Goal: Task Accomplishment & Management: Complete application form

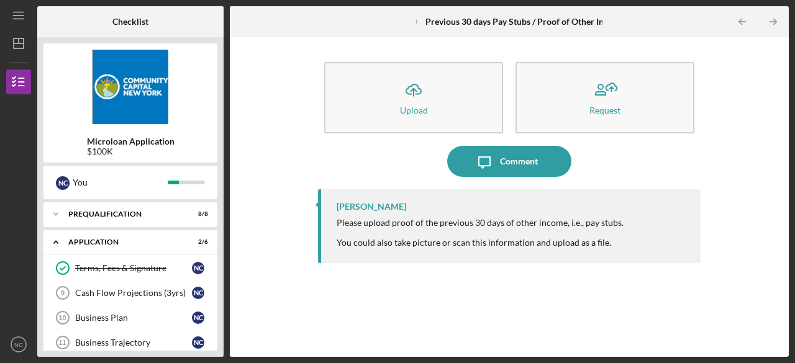
scroll to position [186, 0]
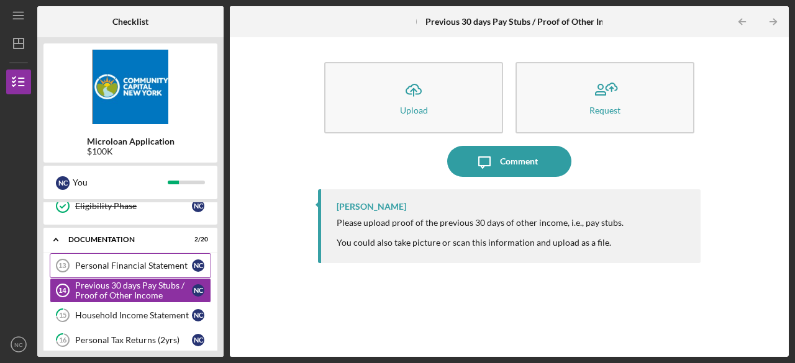
click at [164, 257] on link "Personal Financial Statement 13 Personal Financial Statement N C" at bounding box center [130, 265] width 161 height 25
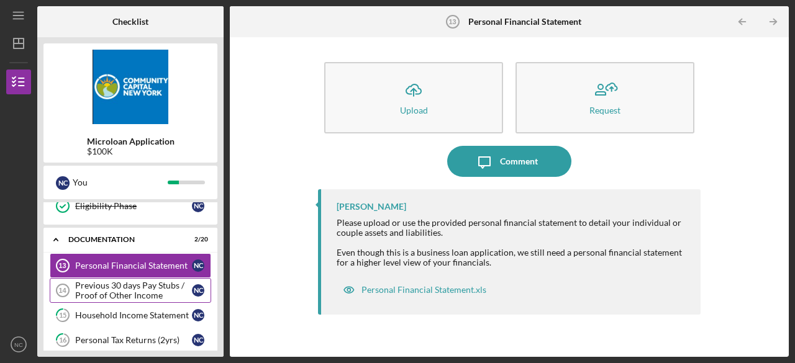
click at [151, 281] on div "Previous 30 days Pay Stubs / Proof of Other Income" at bounding box center [133, 291] width 117 height 20
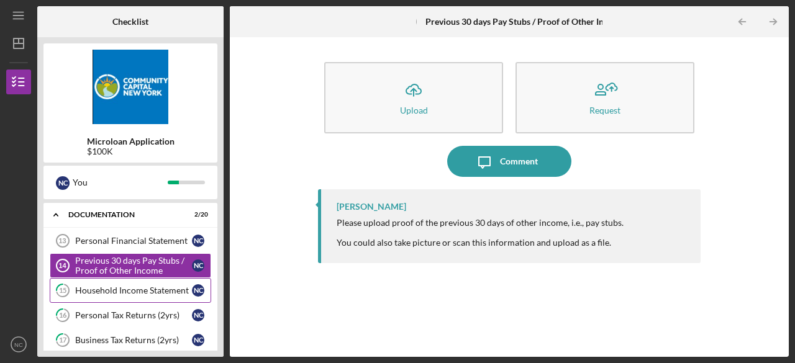
scroll to position [236, 0]
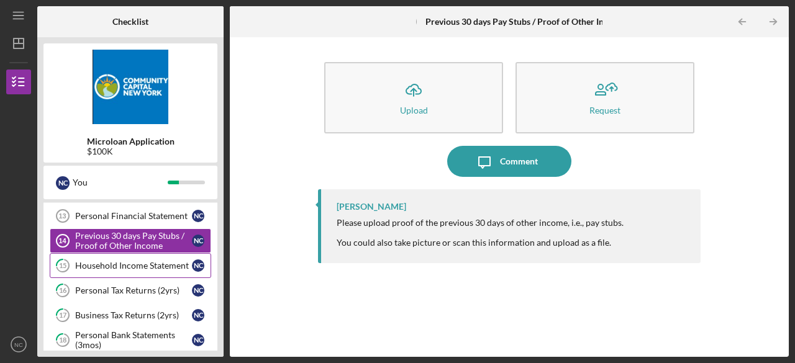
click at [146, 271] on link "15 Household Income Statement N C" at bounding box center [130, 265] width 161 height 25
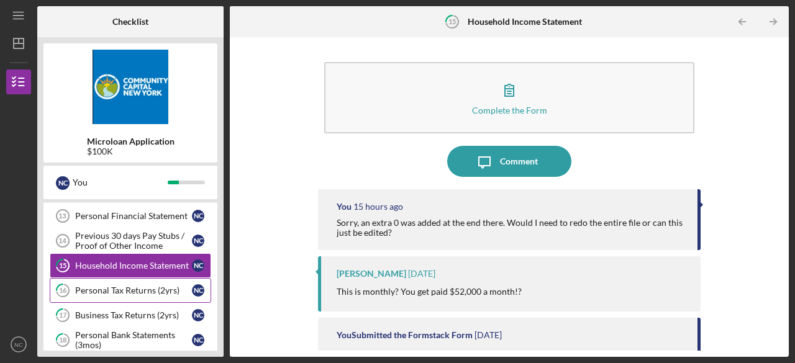
click at [132, 286] on div "Personal Tax Returns (2yrs)" at bounding box center [133, 291] width 117 height 10
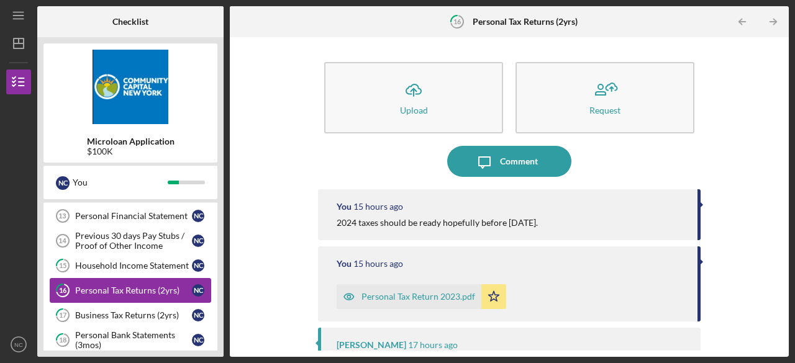
scroll to position [261, 0]
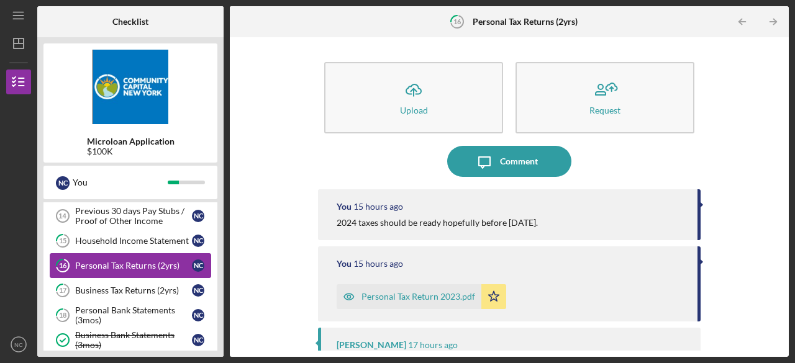
click at [132, 286] on div "Business Tax Returns (2yrs)" at bounding box center [133, 291] width 117 height 10
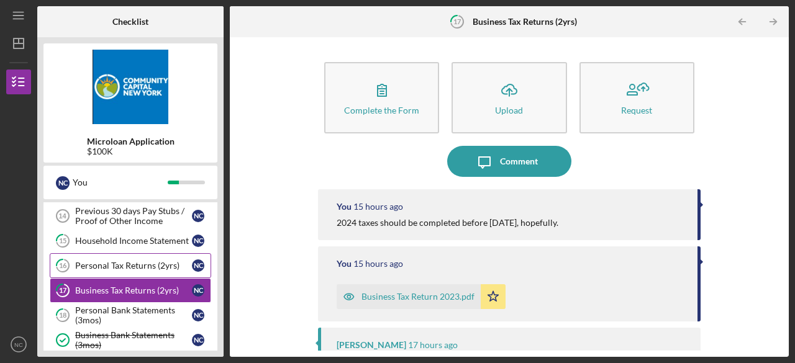
scroll to position [286, 0]
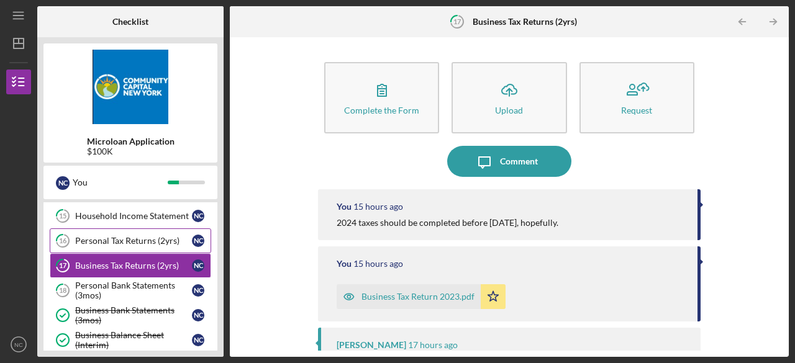
click at [132, 282] on div "Personal Bank Statements (3mos)" at bounding box center [133, 291] width 117 height 20
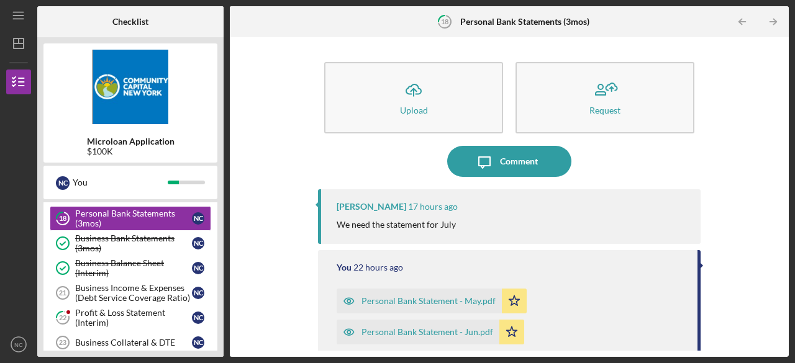
scroll to position [360, 0]
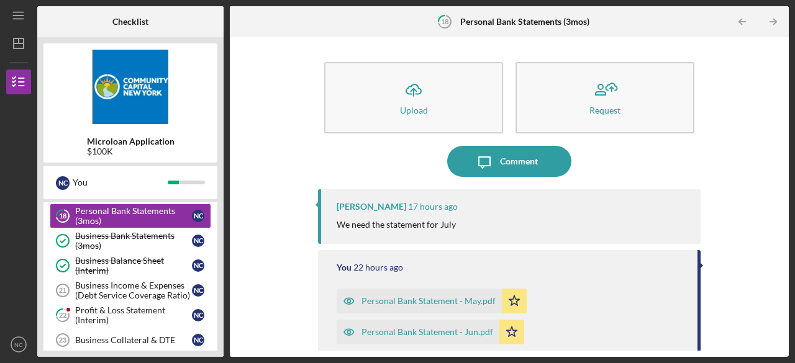
click at [132, 282] on div "Business Income & Expenses (Debt Service Coverage Ratio)" at bounding box center [133, 291] width 117 height 20
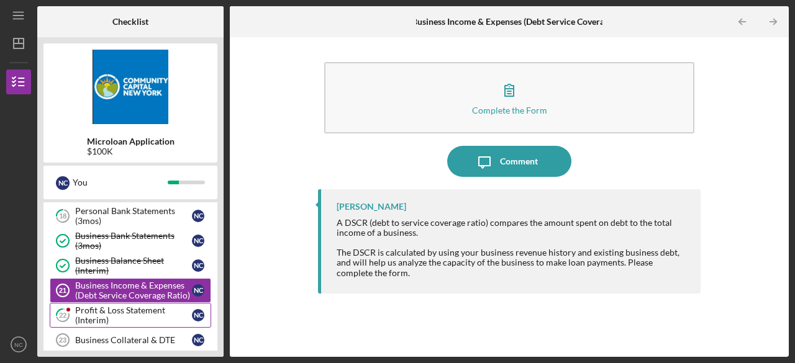
click at [126, 308] on div "Profit & Loss Statement (Interim)" at bounding box center [133, 315] width 117 height 20
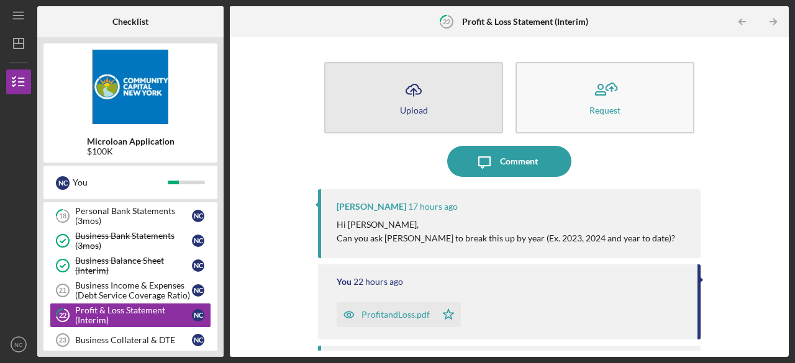
click at [438, 106] on button "Icon/Upload Upload" at bounding box center [413, 97] width 179 height 71
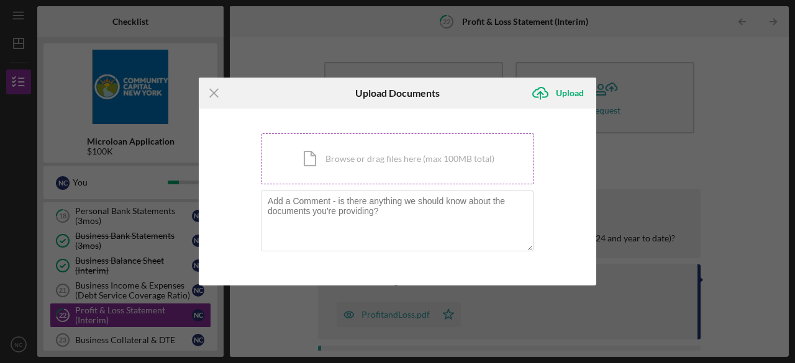
click at [345, 166] on div "Icon/Document Browse or drag files here (max 100MB total) Tap to choose files o…" at bounding box center [397, 158] width 273 height 51
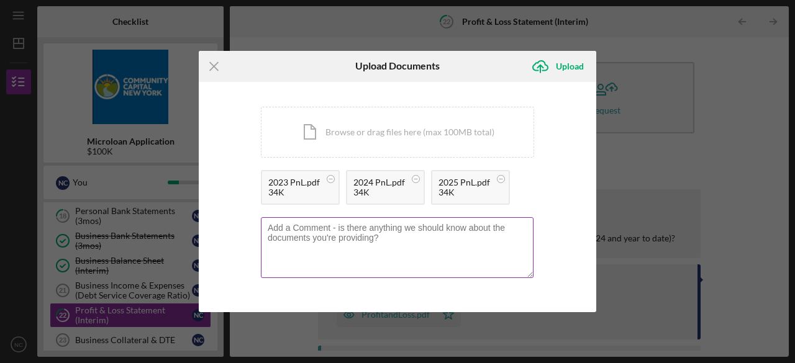
click at [341, 234] on textarea at bounding box center [397, 247] width 273 height 61
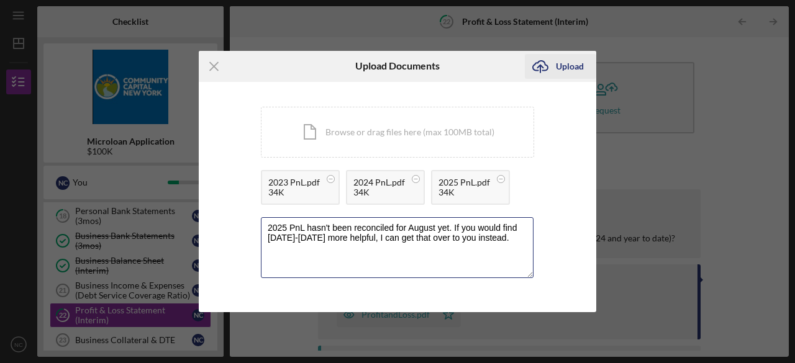
type textarea "2025 PnL hasn't been reconciled for August yet. If you would find [DATE]-[DATE]…"
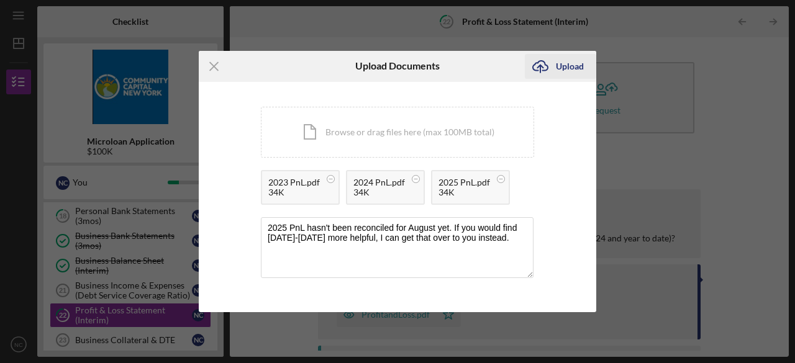
click at [547, 69] on icon "Icon/Upload" at bounding box center [540, 66] width 31 height 31
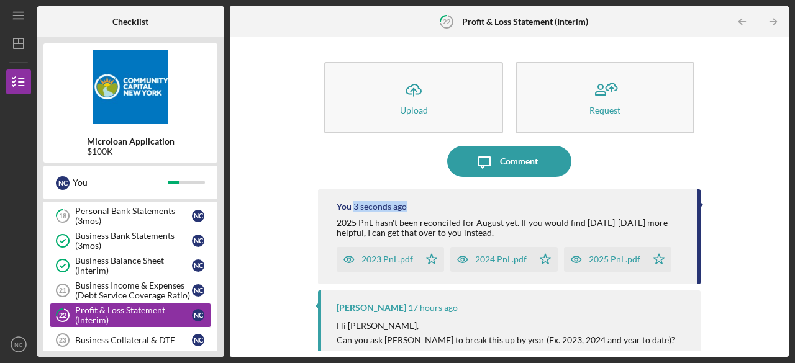
drag, startPoint x: 788, startPoint y: 184, endPoint x: 785, endPoint y: 208, distance: 23.8
click at [785, 208] on div "Icon/Menu 22 Profit & Loss Statement (Interim) Checklist Microloan Application …" at bounding box center [397, 181] width 795 height 363
click at [767, 183] on div "Icon/Upload Upload Request Icon/Message Comment You 4 seconds ago 2025 PnL hasn…" at bounding box center [509, 196] width 546 height 307
drag, startPoint x: 785, startPoint y: 171, endPoint x: 794, endPoint y: 209, distance: 39.0
click at [794, 209] on div "Icon/Menu 22 Profit & Loss Statement (Interim) Checklist Microloan Application …" at bounding box center [397, 181] width 795 height 363
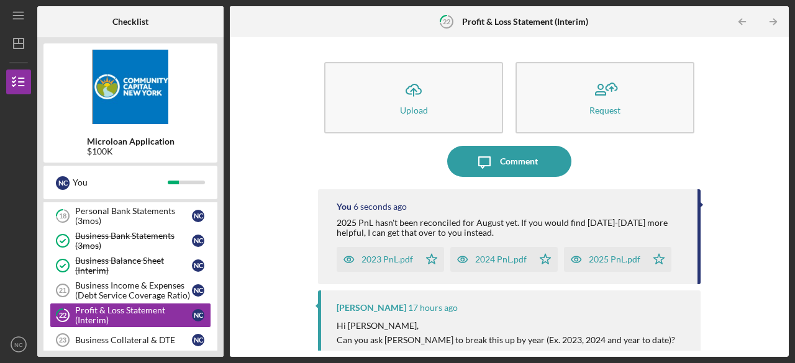
click at [761, 202] on div "Icon/Upload Upload Request Icon/Message Comment You 6 seconds ago 2025 PnL hasn…" at bounding box center [509, 196] width 546 height 307
click at [137, 284] on div "Business Income & Expenses (Debt Service Coverage Ratio)" at bounding box center [133, 291] width 117 height 20
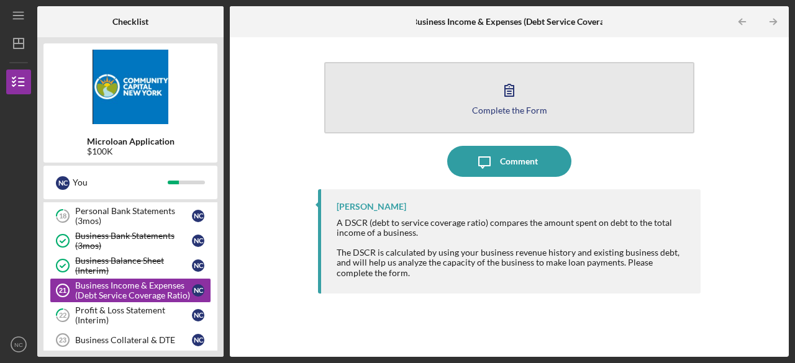
click at [519, 100] on icon "button" at bounding box center [508, 89] width 31 height 31
